Goal: Complete application form

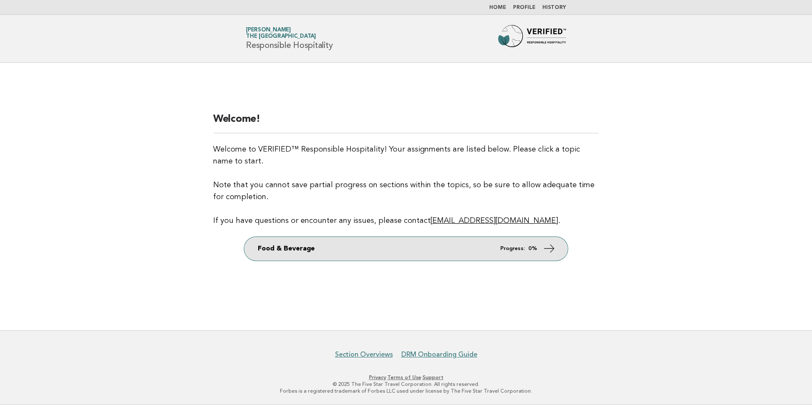
drag, startPoint x: 543, startPoint y: 249, endPoint x: 533, endPoint y: 254, distance: 10.6
click at [543, 249] on icon at bounding box center [549, 248] width 12 height 12
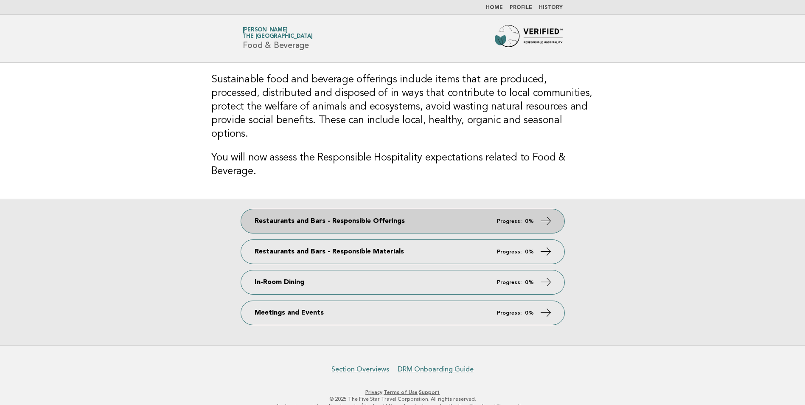
click at [530, 219] on strong "0%" at bounding box center [529, 222] width 9 height 6
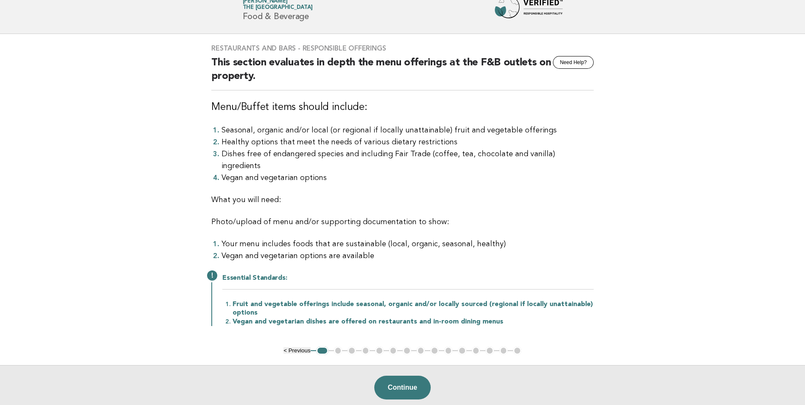
scroll to position [42, 0]
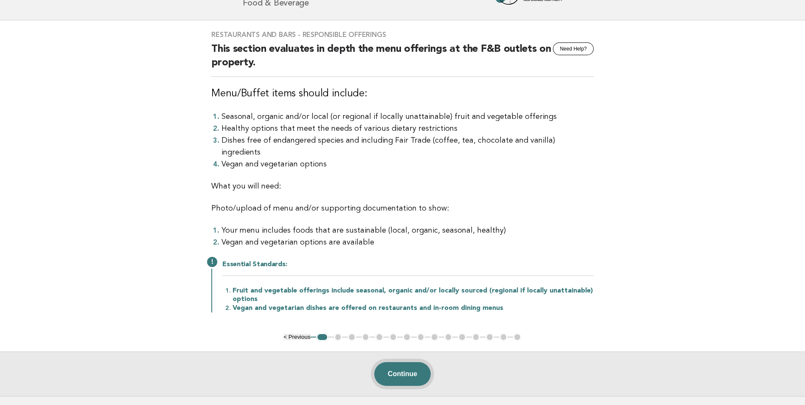
click at [415, 362] on button "Continue" at bounding box center [402, 374] width 56 height 24
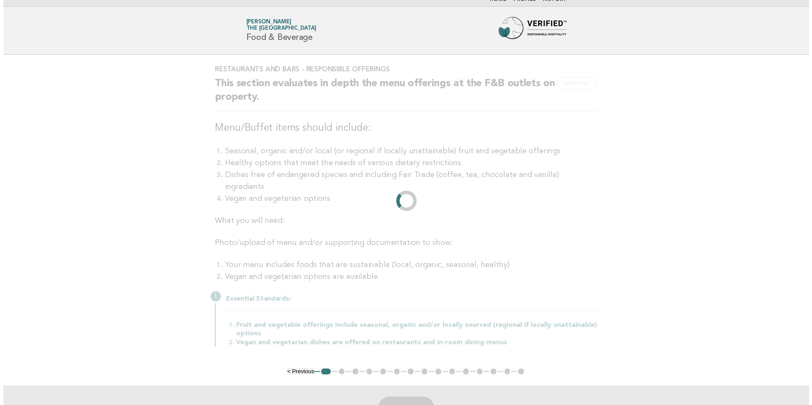
scroll to position [0, 0]
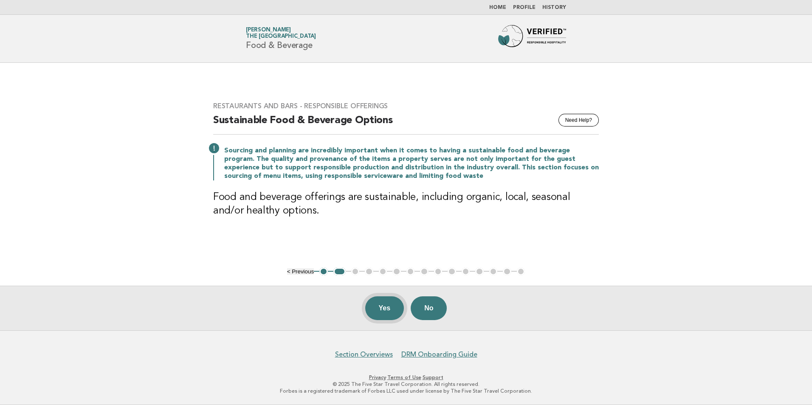
click at [381, 311] on button "Yes" at bounding box center [384, 308] width 39 height 24
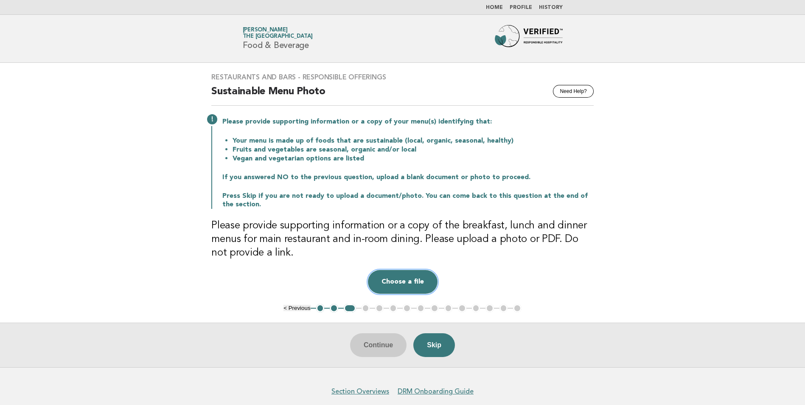
click at [398, 279] on button "Choose a file" at bounding box center [403, 282] width 70 height 24
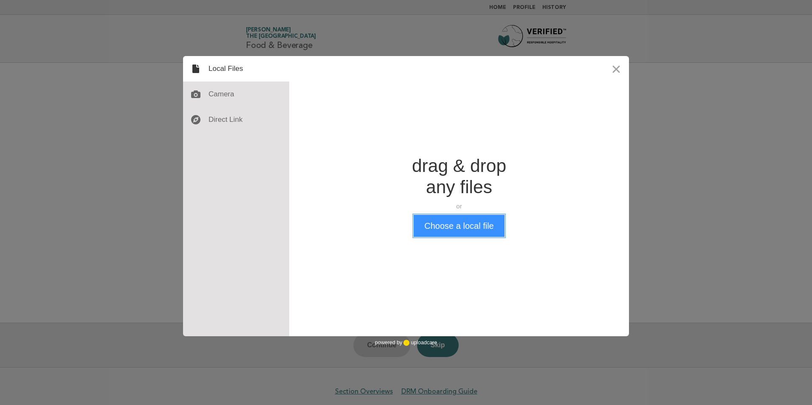
click at [450, 223] on button "Choose a local file" at bounding box center [459, 226] width 90 height 22
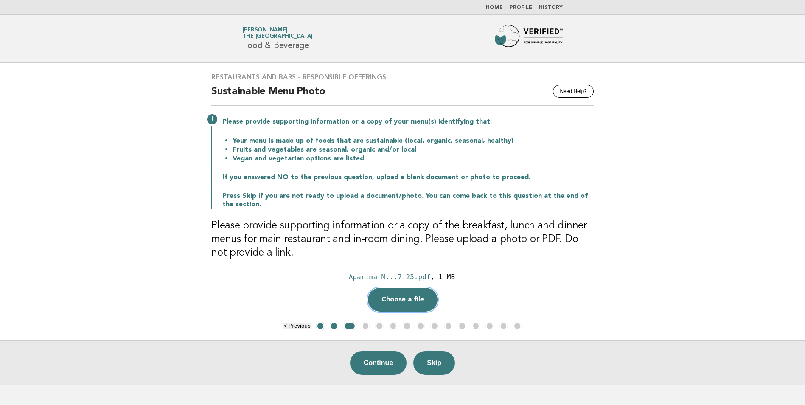
click at [411, 295] on button "Choose a file" at bounding box center [403, 300] width 70 height 24
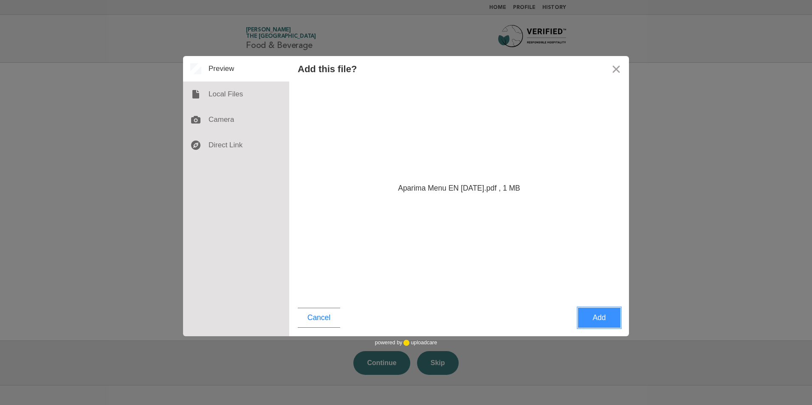
click at [592, 319] on button "Add" at bounding box center [599, 318] width 42 height 20
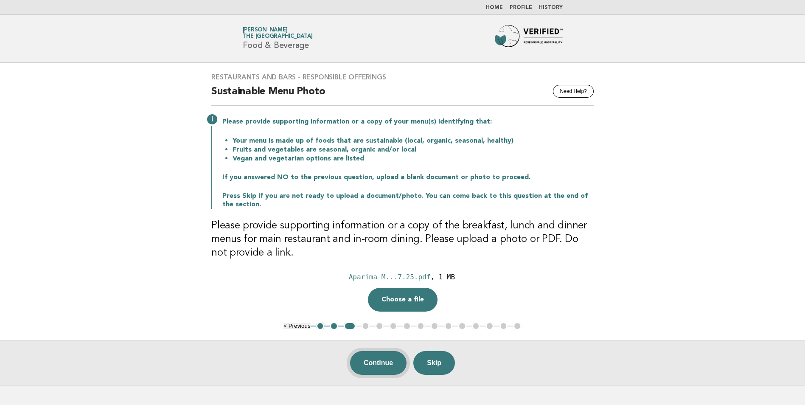
click at [379, 360] on button "Continue" at bounding box center [378, 363] width 56 height 24
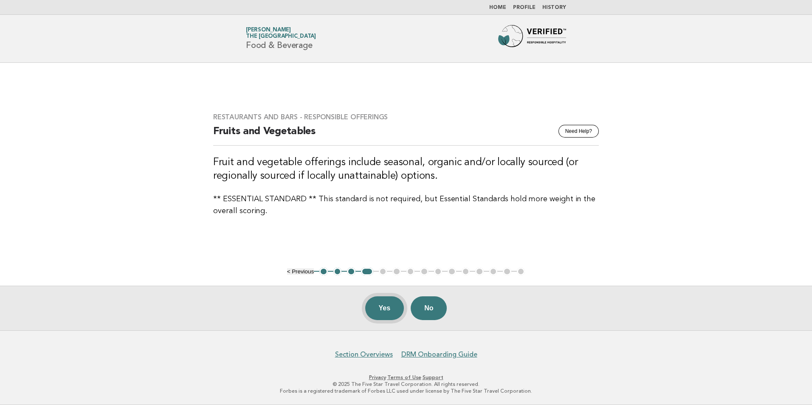
click at [383, 306] on button "Yes" at bounding box center [384, 308] width 39 height 24
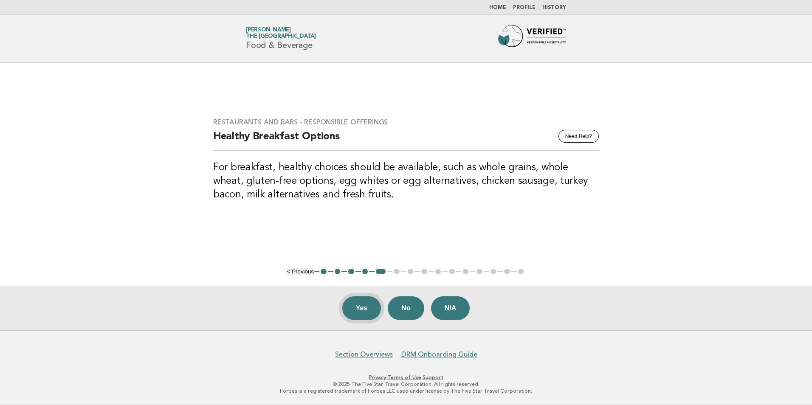
click at [353, 309] on button "Yes" at bounding box center [361, 308] width 39 height 24
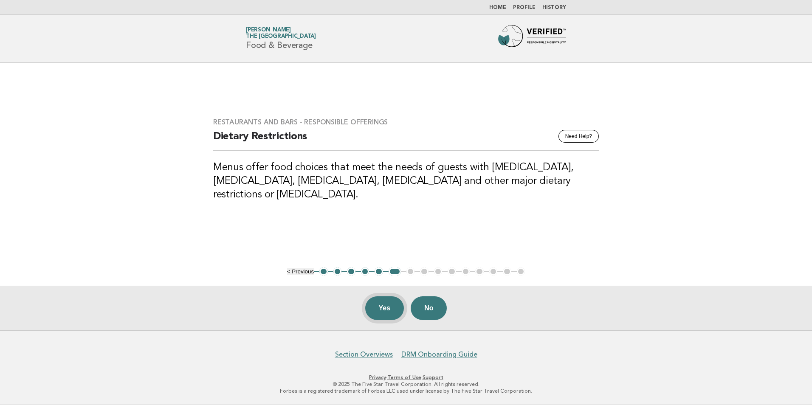
click at [385, 308] on button "Yes" at bounding box center [384, 308] width 39 height 24
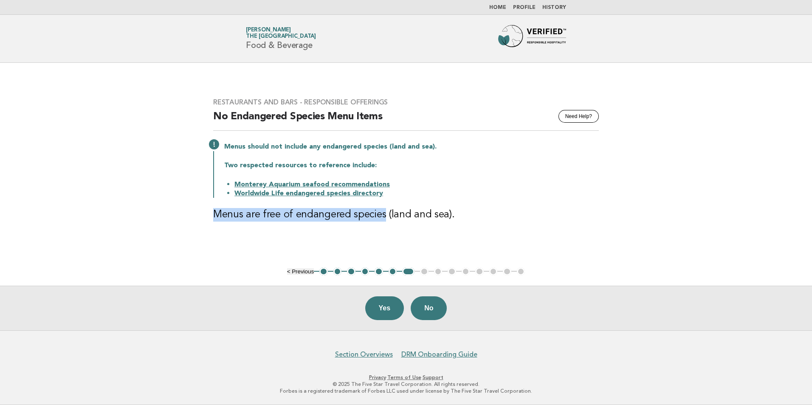
drag, startPoint x: 213, startPoint y: 214, endPoint x: 382, endPoint y: 216, distance: 168.6
click at [382, 216] on h3 "Menus are free of endangered species (land and sea)." at bounding box center [406, 215] width 386 height 14
click at [375, 311] on button "Yes" at bounding box center [384, 308] width 39 height 24
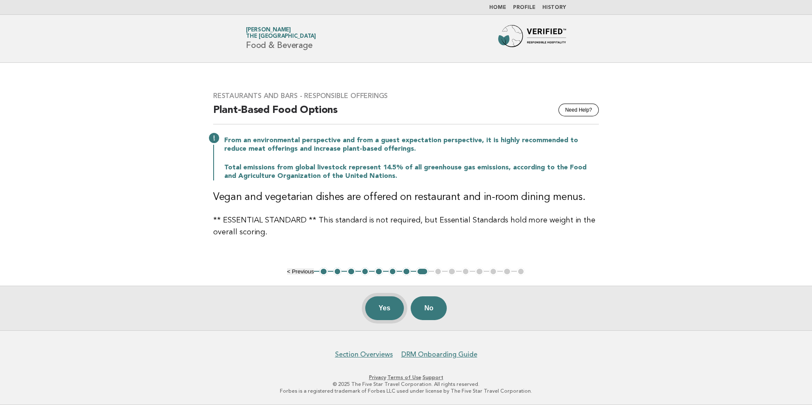
click at [379, 310] on button "Yes" at bounding box center [384, 308] width 39 height 24
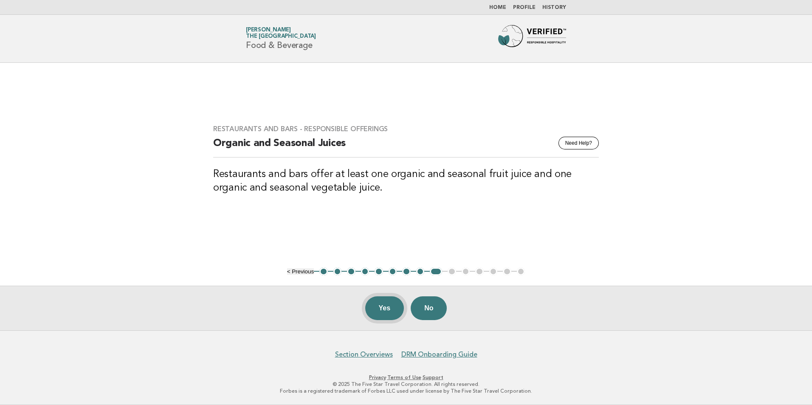
click at [388, 311] on button "Yes" at bounding box center [384, 308] width 39 height 24
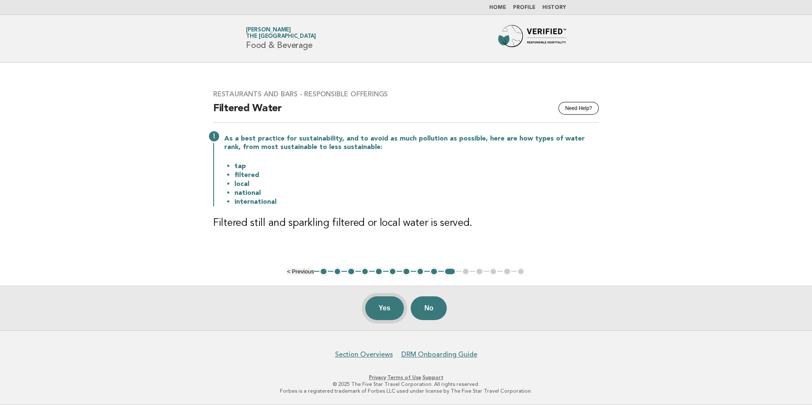
click at [378, 301] on button "Yes" at bounding box center [384, 308] width 39 height 24
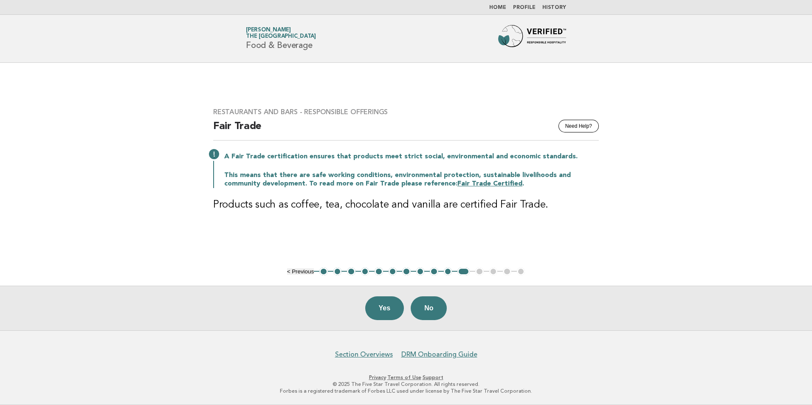
click at [304, 270] on button "< Previous" at bounding box center [300, 271] width 27 height 6
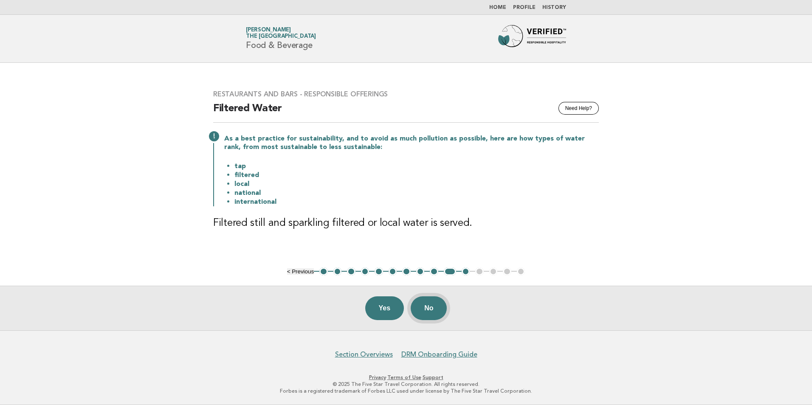
click at [441, 308] on button "No" at bounding box center [429, 308] width 36 height 24
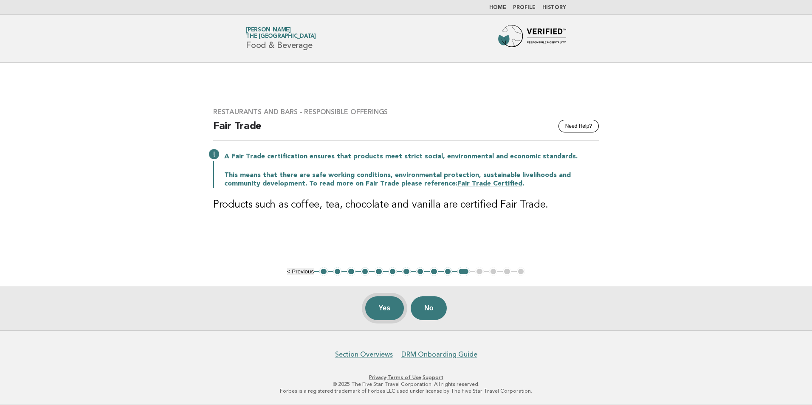
click at [381, 307] on button "Yes" at bounding box center [384, 308] width 39 height 24
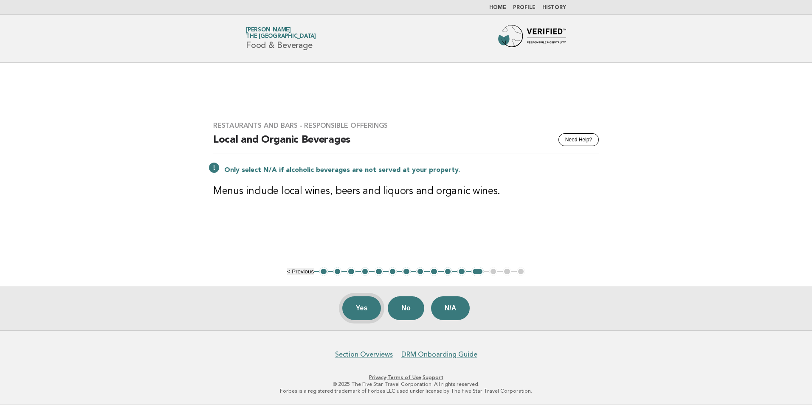
click at [360, 312] on button "Yes" at bounding box center [361, 308] width 39 height 24
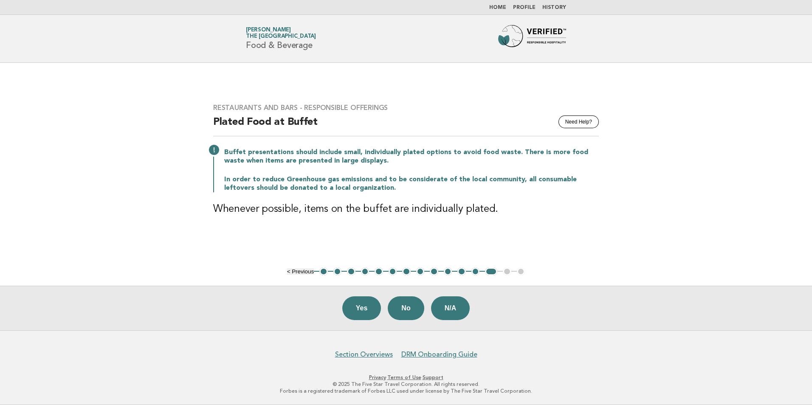
click at [360, 312] on button "Yes" at bounding box center [361, 308] width 39 height 24
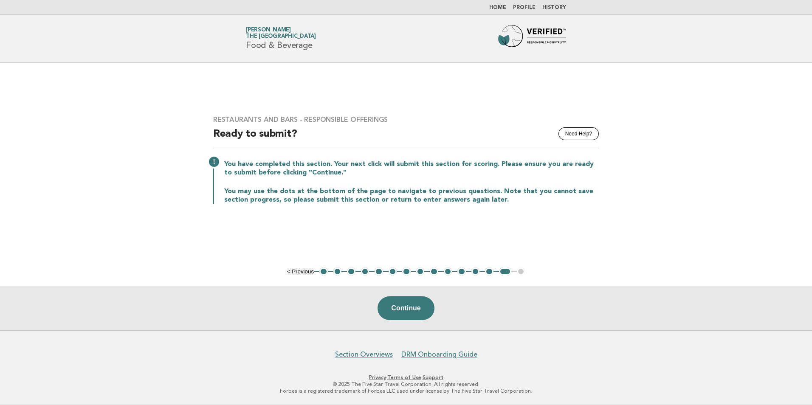
click at [300, 272] on button "< Previous" at bounding box center [300, 271] width 27 height 6
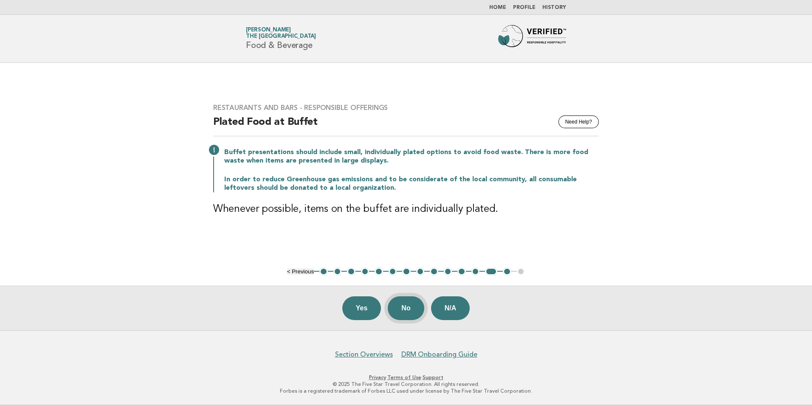
click at [401, 306] on button "No" at bounding box center [406, 308] width 36 height 24
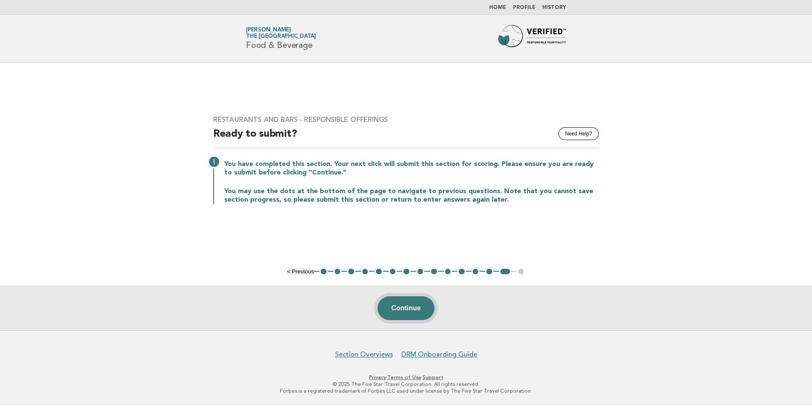
click at [431, 314] on button "Continue" at bounding box center [405, 308] width 56 height 24
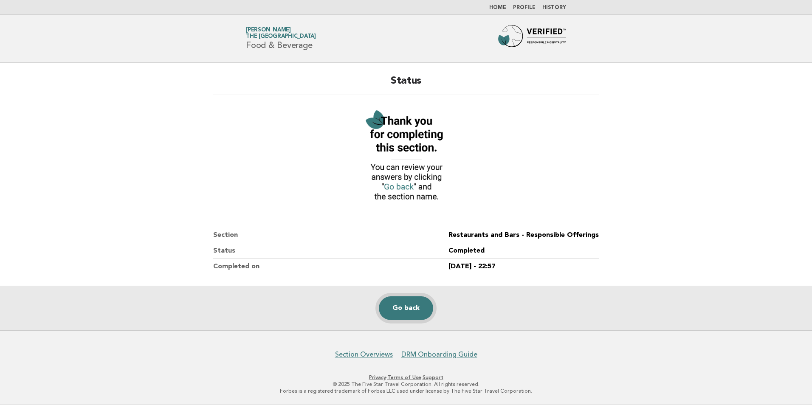
click at [404, 310] on link "Go back" at bounding box center [406, 308] width 54 height 24
